Goal: Task Accomplishment & Management: Manage account settings

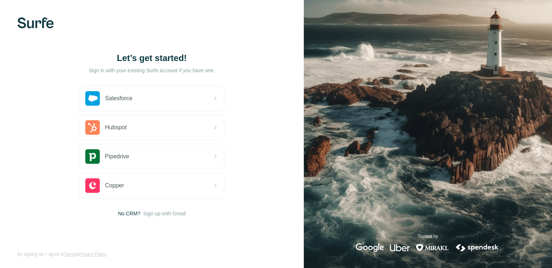
scroll to position [1, 0]
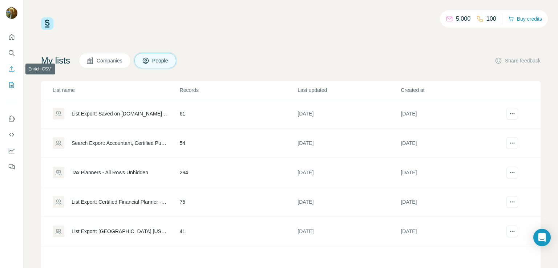
click at [10, 65] on button "Enrich CSV" at bounding box center [12, 68] width 12 height 13
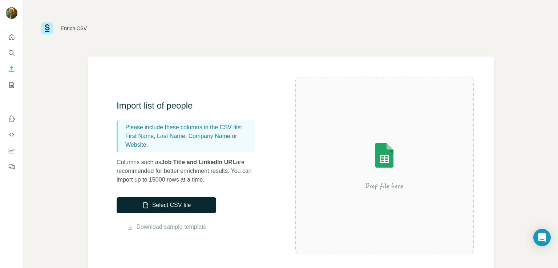
click at [191, 204] on button "Select CSV file" at bounding box center [166, 205] width 99 height 16
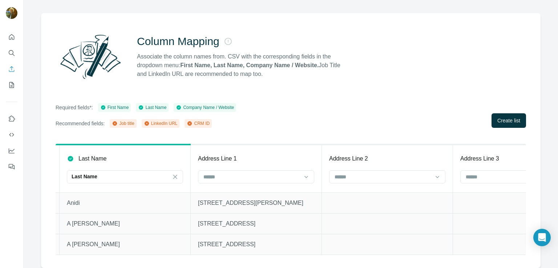
scroll to position [0, 266]
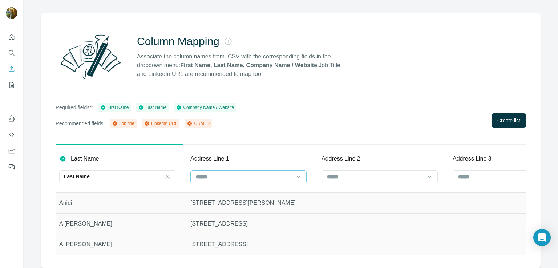
click at [241, 173] on input at bounding box center [244, 177] width 98 height 8
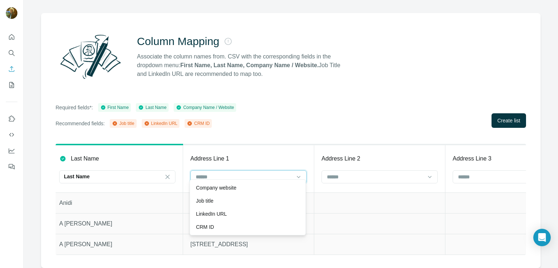
click at [241, 173] on input at bounding box center [244, 177] width 98 height 8
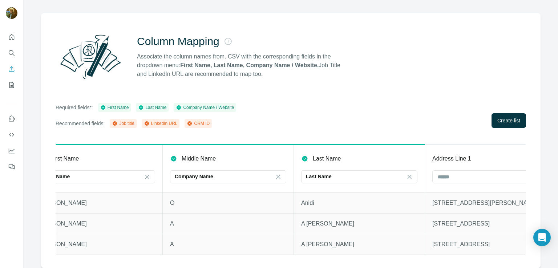
scroll to position [0, 0]
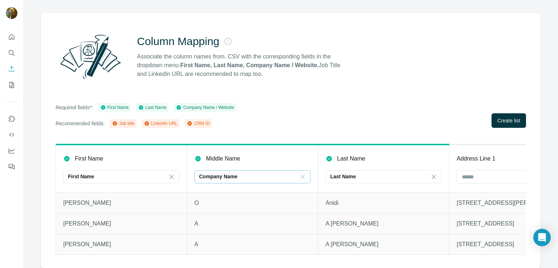
click at [302, 173] on icon at bounding box center [302, 176] width 7 height 7
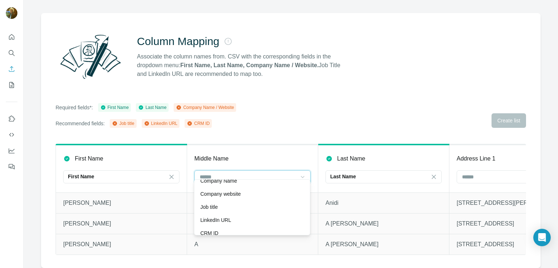
scroll to position [7, 0]
click at [334, 112] on div "Required fields*: First Name Last Name Company Name / Website Recommended field…" at bounding box center [291, 115] width 470 height 25
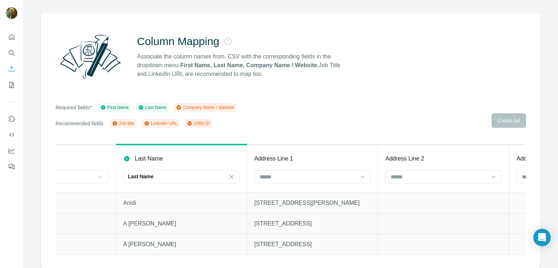
scroll to position [0, 0]
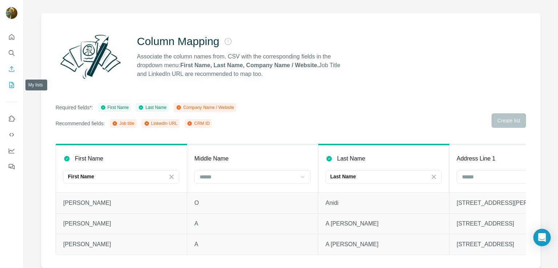
click at [10, 85] on icon "My lists" at bounding box center [11, 84] width 7 height 7
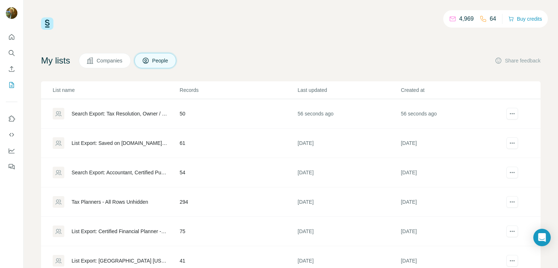
click at [128, 111] on div "Search Export: Tax Resolution, Owner / Partner, United States, Accounting, Post…" at bounding box center [120, 113] width 96 height 7
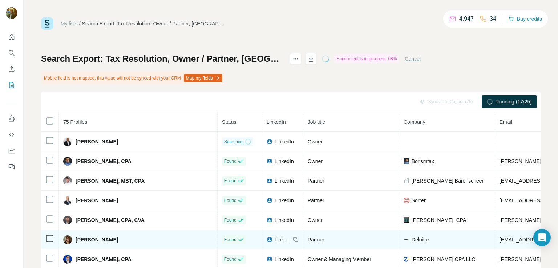
scroll to position [60, 0]
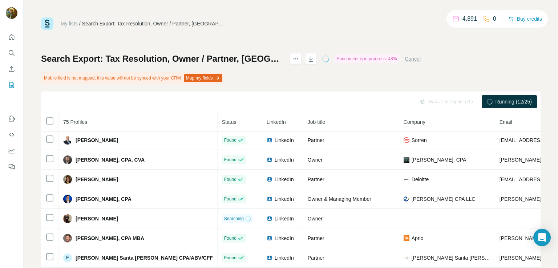
click at [420, 60] on button "Cancel" at bounding box center [412, 58] width 16 height 7
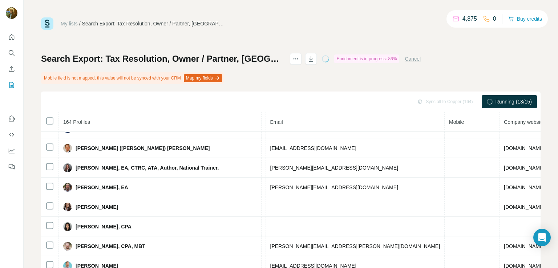
scroll to position [0, 273]
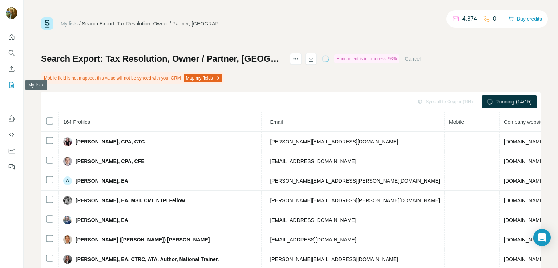
click at [15, 85] on button "My lists" at bounding box center [12, 84] width 12 height 13
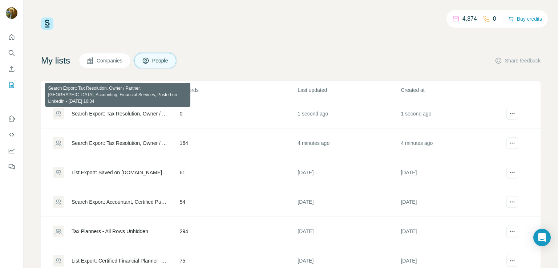
click at [108, 113] on div "Search Export: Tax Resolution, Owner / Partner, [GEOGRAPHIC_DATA], Accounting, …" at bounding box center [120, 113] width 96 height 7
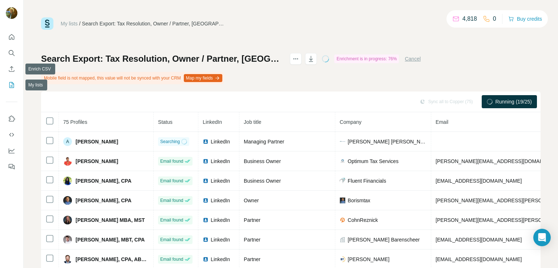
click at [8, 85] on icon "My lists" at bounding box center [11, 84] width 7 height 7
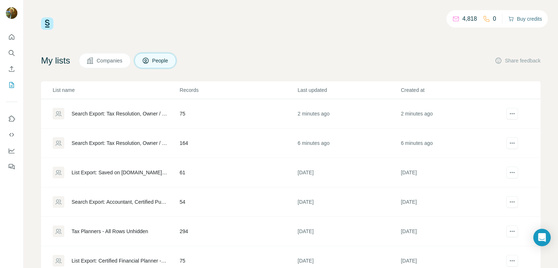
click at [536, 19] on button "Buy credits" at bounding box center [525, 19] width 34 height 10
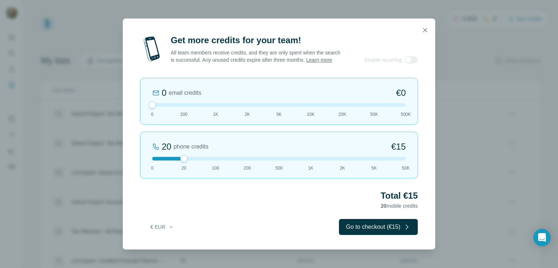
drag, startPoint x: 182, startPoint y: 109, endPoint x: 154, endPoint y: 111, distance: 27.7
click at [149, 111] on div "0 email credits €0 0 200 1K 2K 5K 10K 20K 50K 500K" at bounding box center [278, 101] width 277 height 46
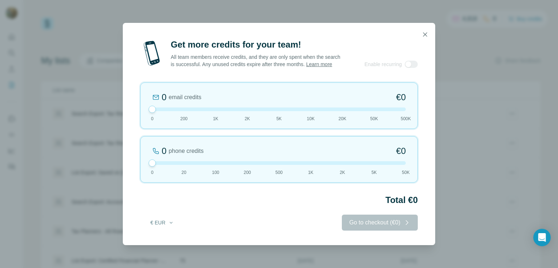
drag, startPoint x: 186, startPoint y: 161, endPoint x: 237, endPoint y: 69, distance: 105.3
click at [150, 161] on div "0 phone credits €0 0 20 100 200 500 1K 2K 5K 50K" at bounding box center [278, 159] width 277 height 46
click at [423, 32] on icon "button" at bounding box center [425, 34] width 4 height 4
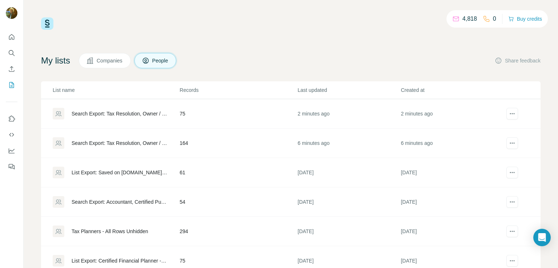
click at [127, 142] on div "Search Export: Tax Resolution, Owner / Partner, United States, Accounting, Post…" at bounding box center [120, 142] width 96 height 7
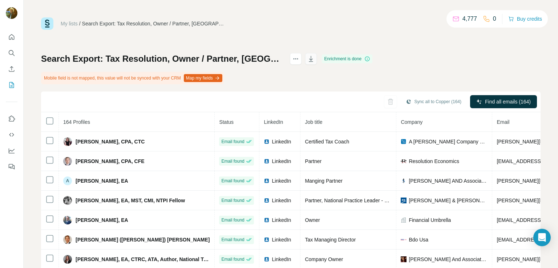
click at [314, 56] on icon "button" at bounding box center [310, 58] width 7 height 7
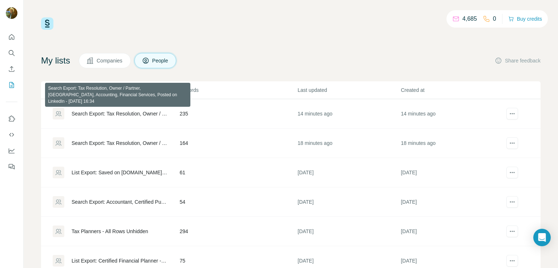
click at [132, 111] on div "Search Export: Tax Resolution, Owner / Partner, [GEOGRAPHIC_DATA], Accounting, …" at bounding box center [120, 113] width 96 height 7
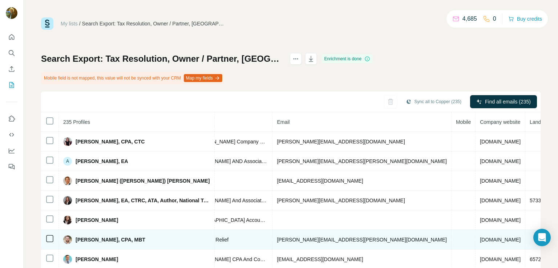
scroll to position [26, 220]
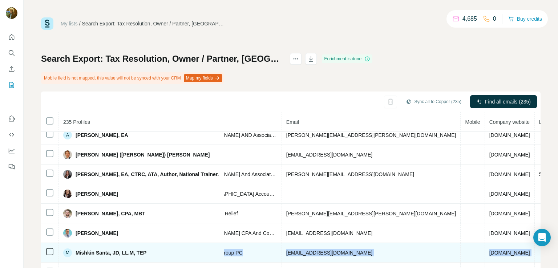
drag, startPoint x: 325, startPoint y: 264, endPoint x: 186, endPoint y: 247, distance: 140.0
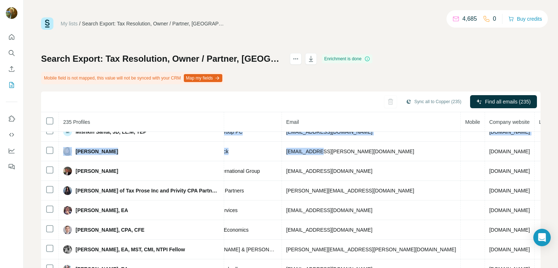
scroll to position [221, 220]
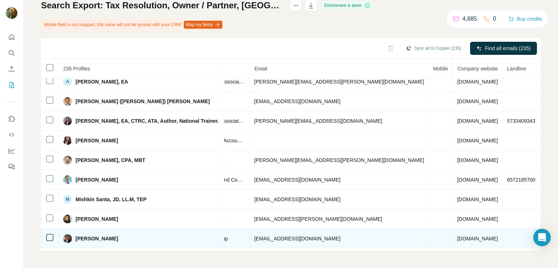
scroll to position [26, 0]
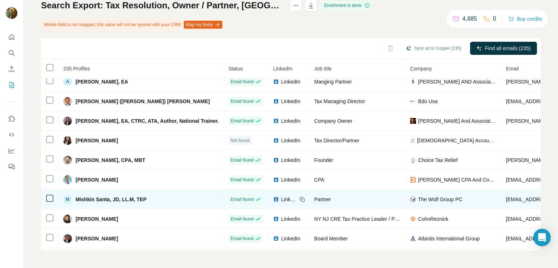
click at [390, 201] on tbody "[PERSON_NAME], CPA, [GEOGRAPHIC_DATA] Email found LinkedIn Certified Tax Coach …" at bounding box center [455, 248] width 829 height 392
